Goal: Task Accomplishment & Management: Complete application form

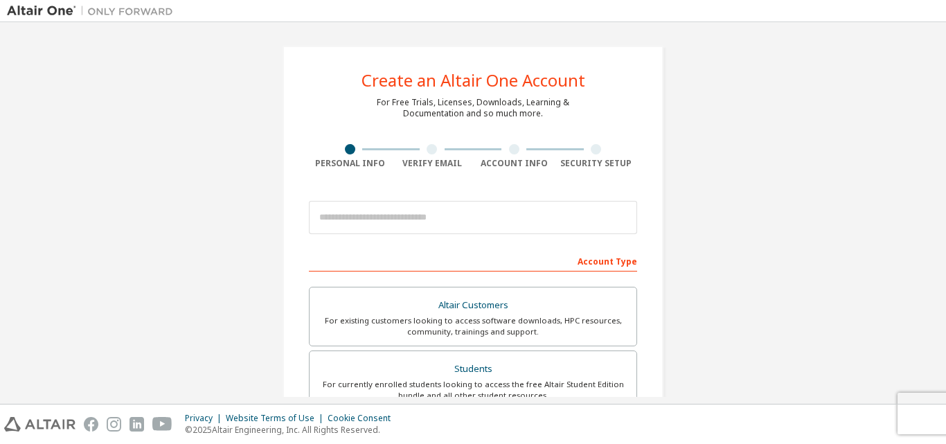
click at [64, 8] on img at bounding box center [93, 11] width 173 height 14
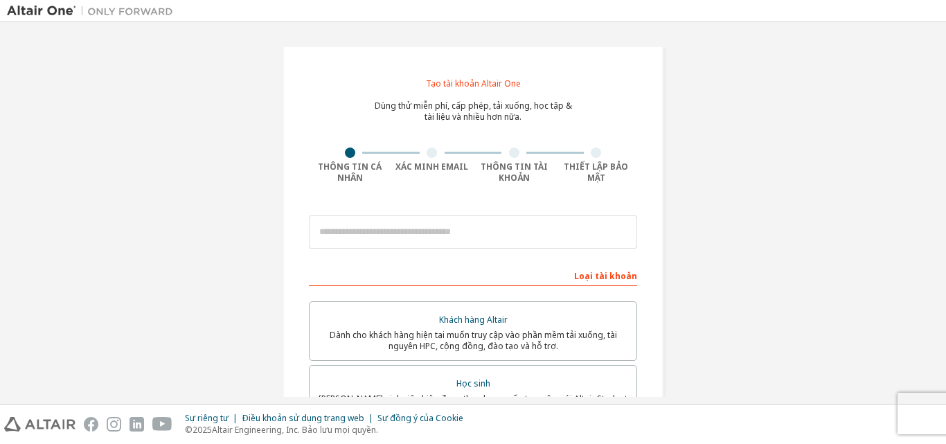
click at [344, 169] on font "Thông tin cá nhân" at bounding box center [350, 172] width 64 height 23
click at [347, 157] on div at bounding box center [350, 153] width 10 height 10
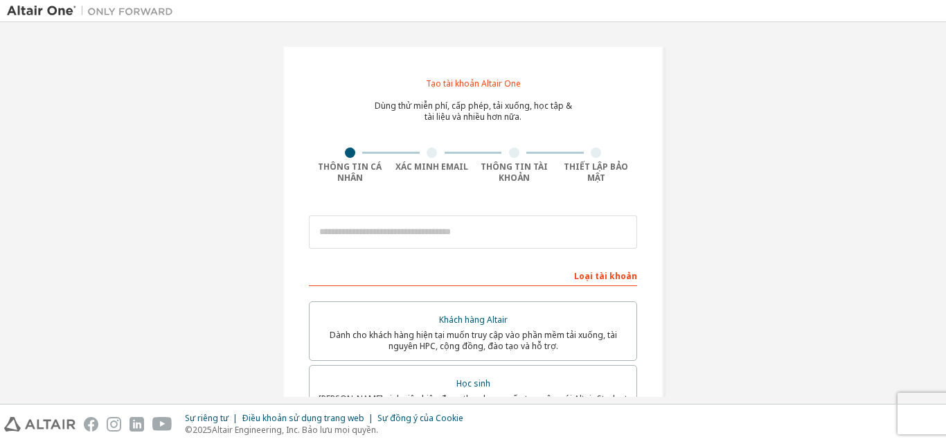
click at [347, 157] on div at bounding box center [350, 153] width 10 height 10
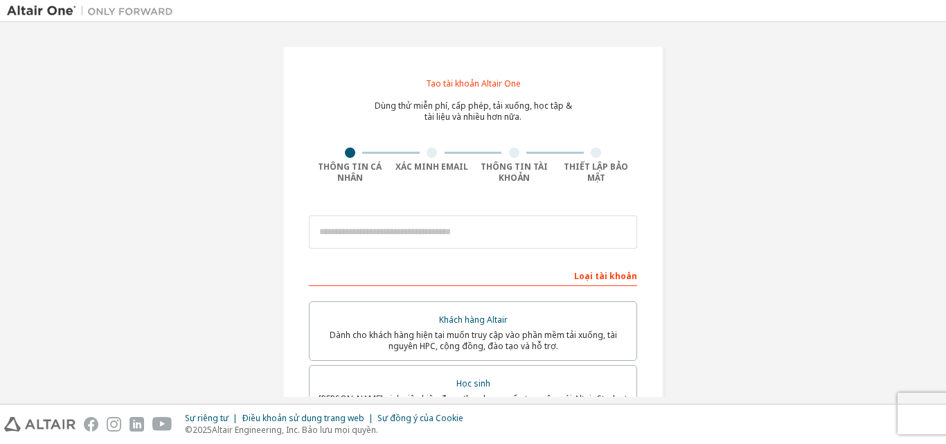
click at [466, 79] on font "Tạo tài khoản Altair One" at bounding box center [473, 84] width 95 height 12
click at [469, 82] on font "Tạo tài khoản Altair One" at bounding box center [473, 84] width 95 height 12
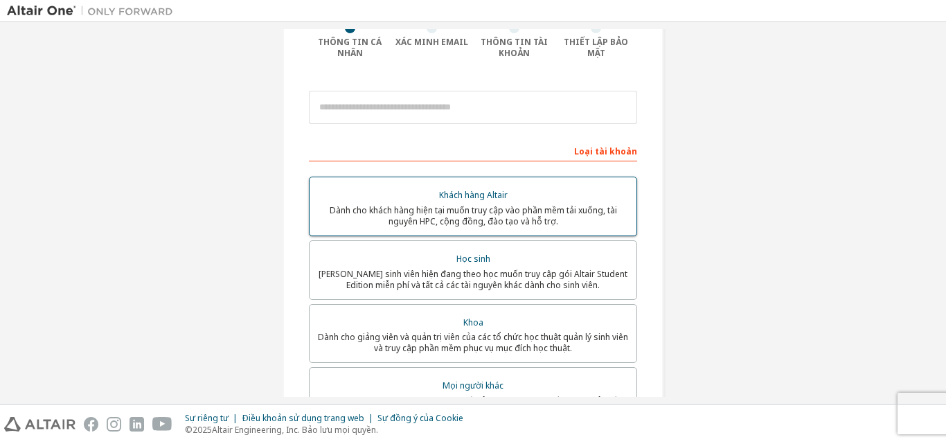
scroll to position [139, 0]
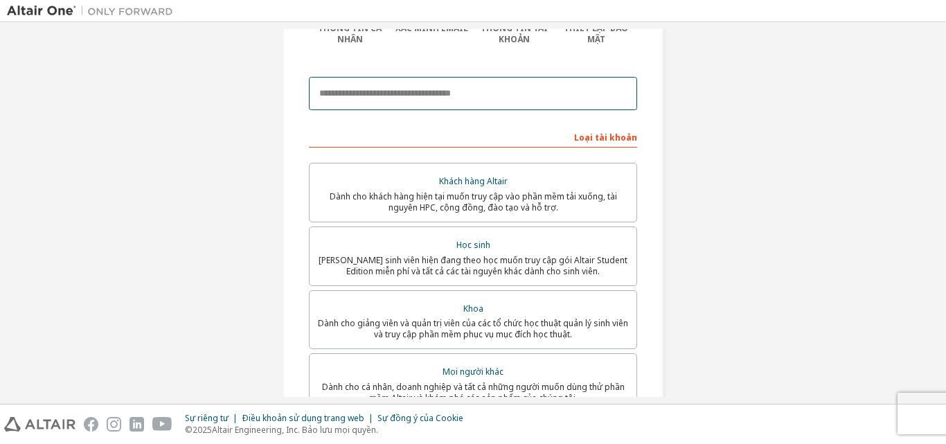
click at [462, 100] on input "email" at bounding box center [473, 93] width 328 height 33
type input "*"
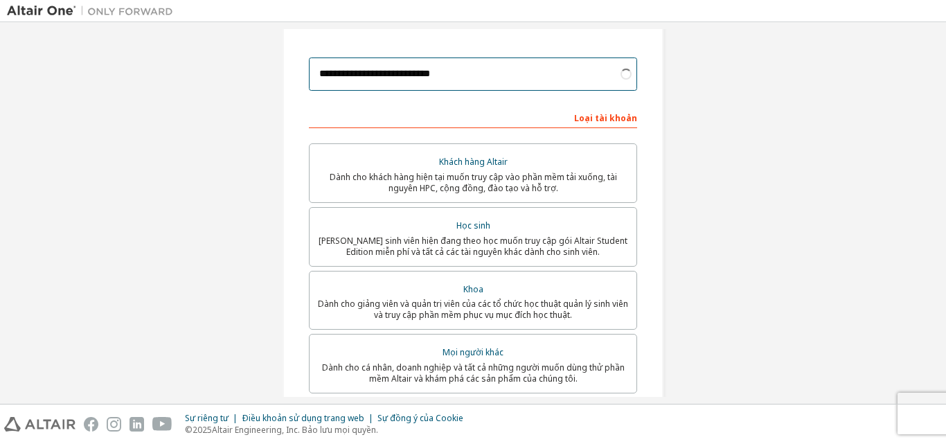
scroll to position [160, 0]
drag, startPoint x: 479, startPoint y: 75, endPoint x: 414, endPoint y: 80, distance: 65.3
click at [414, 80] on input "**********" at bounding box center [473, 71] width 328 height 33
type input "*"
